Goal: Task Accomplishment & Management: Use online tool/utility

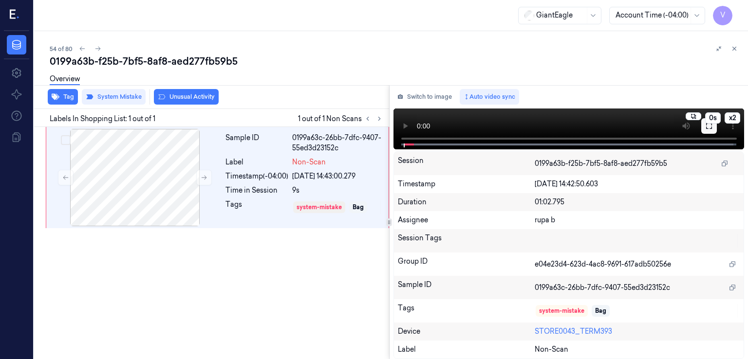
click at [702, 129] on button at bounding box center [709, 126] width 16 height 16
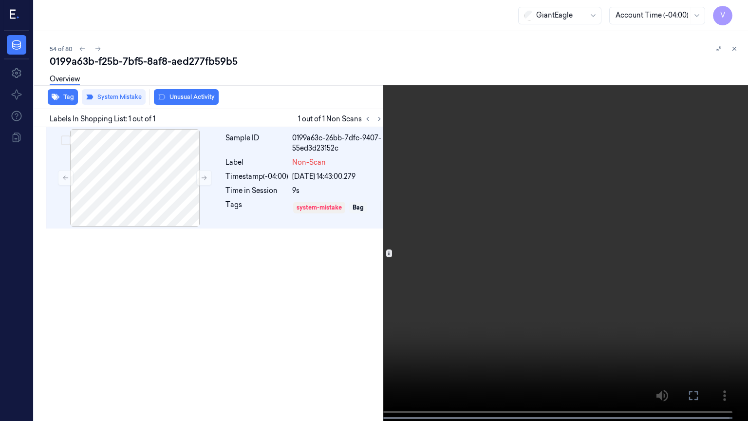
click at [611, 125] on video at bounding box center [374, 211] width 748 height 423
click at [0, 0] on icon at bounding box center [0, 0] width 0 height 0
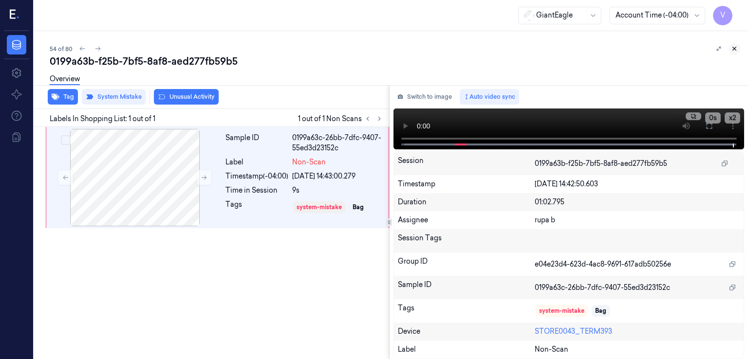
click at [730, 51] on button at bounding box center [734, 49] width 12 height 12
